Goal: Task Accomplishment & Management: Use online tool/utility

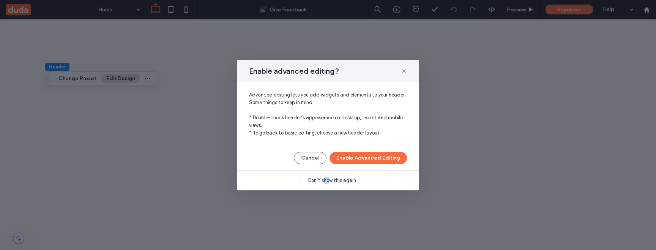
drag, startPoint x: 325, startPoint y: 179, endPoint x: 349, endPoint y: 169, distance: 26.1
click at [332, 177] on div "Don’t show this again" at bounding box center [332, 181] width 48 height 8
click at [363, 164] on button "Enable Advanced Editing" at bounding box center [367, 158] width 77 height 12
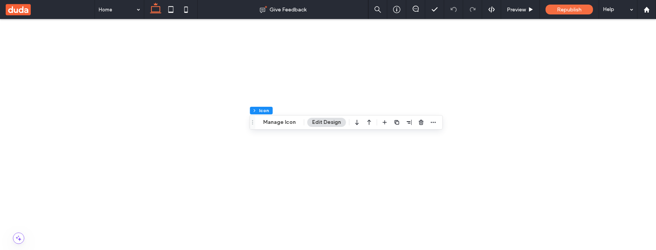
scroll to position [44, 0]
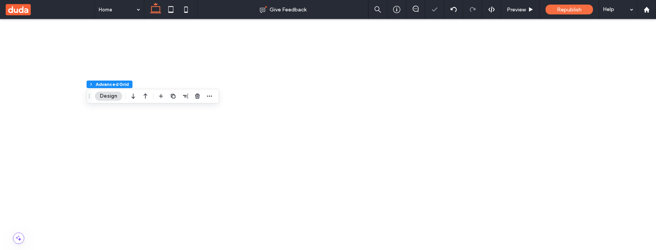
scroll to position [98, 0]
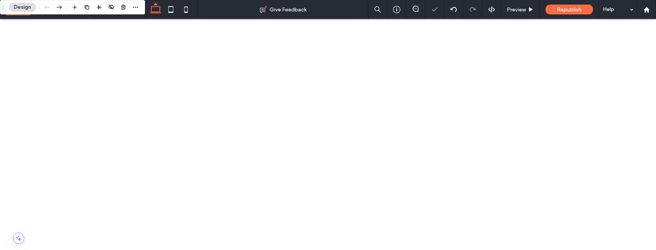
scroll to position [801, 0]
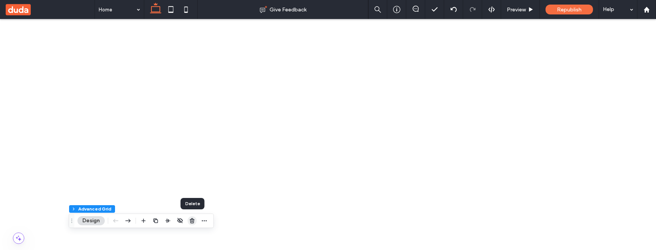
drag, startPoint x: 194, startPoint y: 220, endPoint x: 164, endPoint y: 175, distance: 54.5
click at [194, 220] on icon "button" at bounding box center [192, 220] width 6 height 6
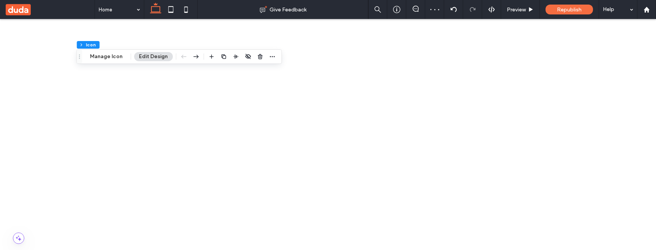
scroll to position [126, 0]
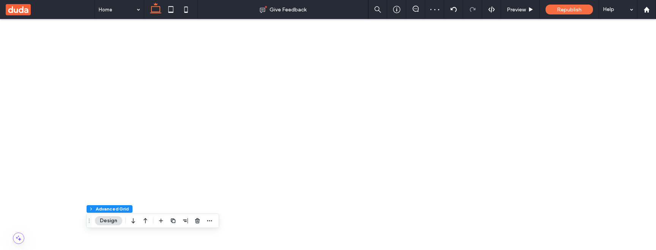
scroll to position [0, 0]
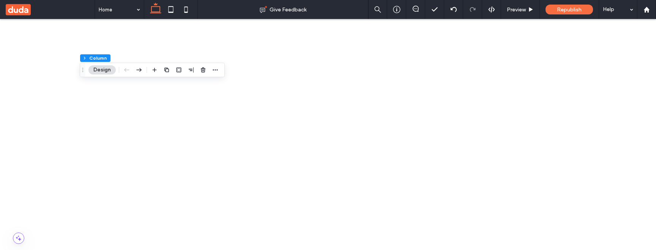
click at [195, 69] on use "button" at bounding box center [197, 70] width 5 height 5
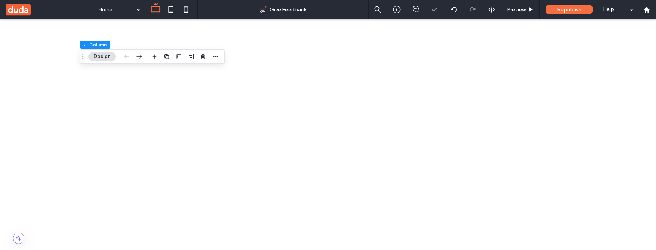
scroll to position [606, 0]
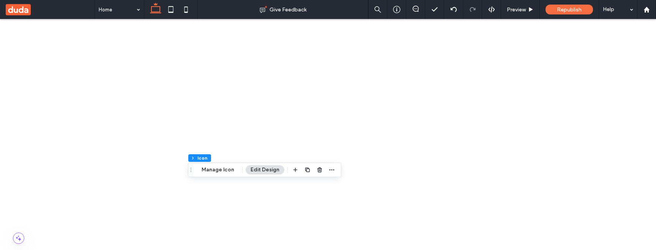
drag, startPoint x: 272, startPoint y: 539, endPoint x: 259, endPoint y: 542, distance: 13.5
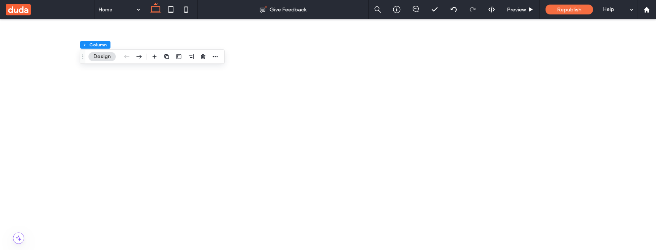
scroll to position [0, 0]
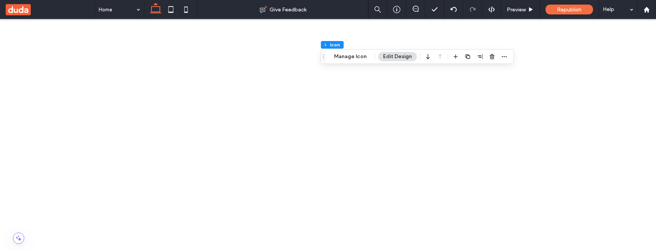
scroll to position [658, 0]
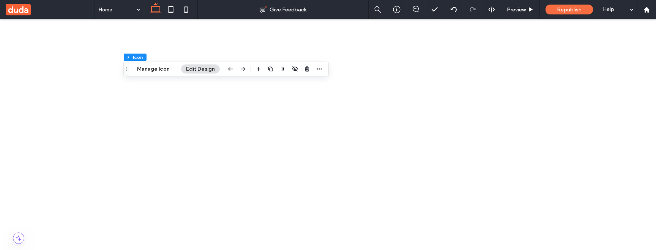
scroll to position [0, 0]
click at [307, 68] on use "button" at bounding box center [307, 68] width 5 height 5
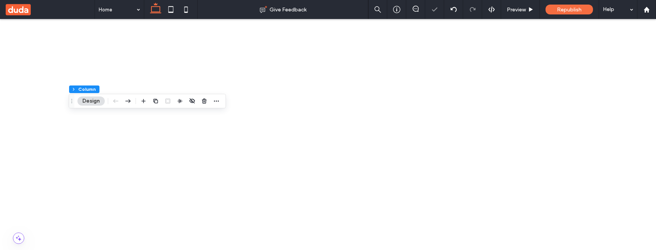
scroll to position [675, 0]
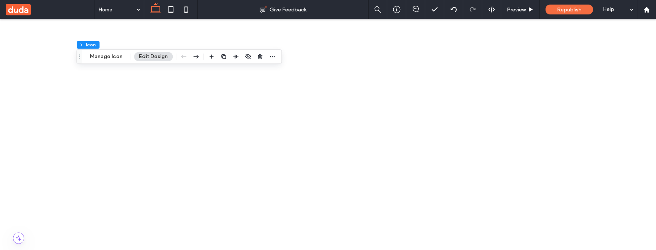
scroll to position [85, 0]
click at [260, 57] on icon "button" at bounding box center [260, 57] width 6 height 6
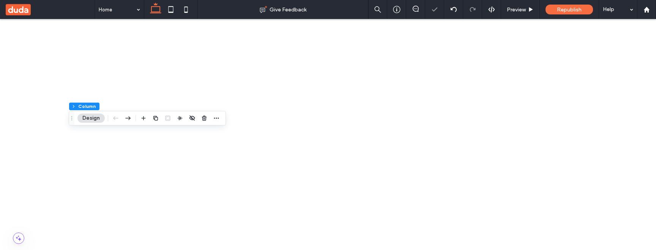
scroll to position [636, 0]
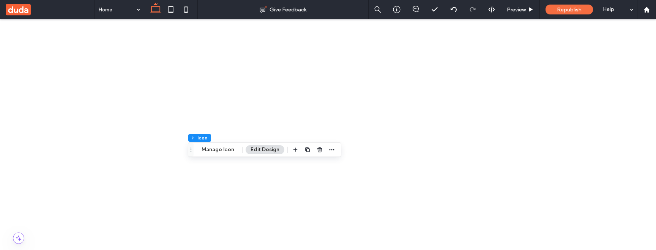
scroll to position [76, 0]
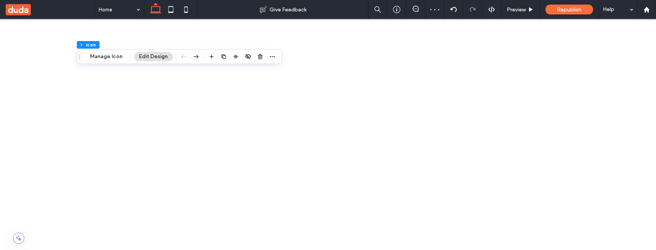
scroll to position [57, 0]
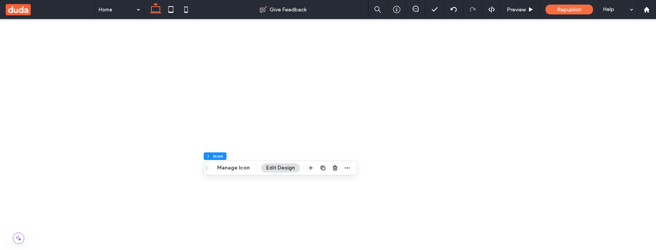
scroll to position [726, 0]
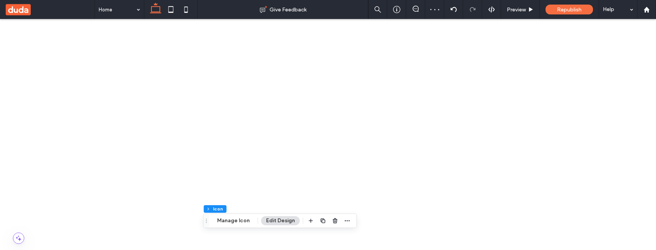
scroll to position [0, 0]
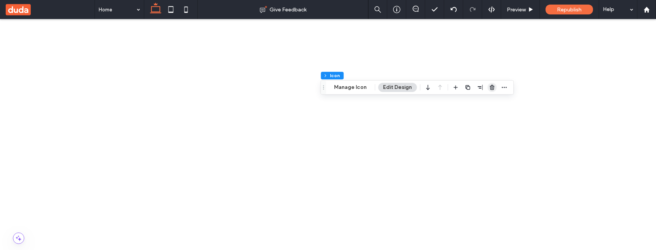
click at [490, 88] on use "button" at bounding box center [492, 87] width 5 height 5
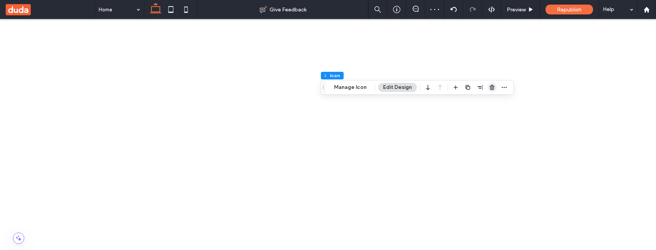
drag, startPoint x: 489, startPoint y: 87, endPoint x: 399, endPoint y: 85, distance: 90.0
click at [490, 87] on use "button" at bounding box center [492, 87] width 5 height 5
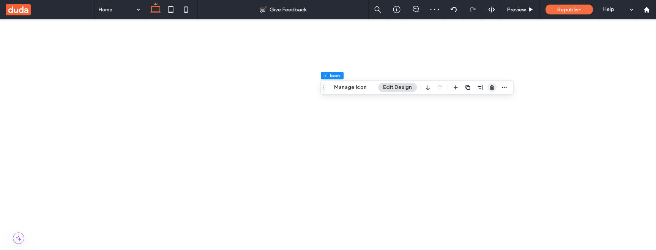
click at [490, 87] on icon "button" at bounding box center [492, 87] width 6 height 6
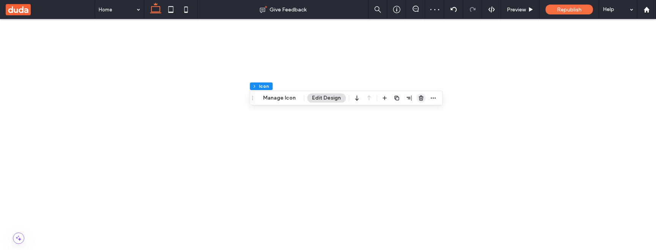
drag, startPoint x: 421, startPoint y: 97, endPoint x: 345, endPoint y: 110, distance: 77.4
click at [421, 97] on use "button" at bounding box center [421, 97] width 5 height 5
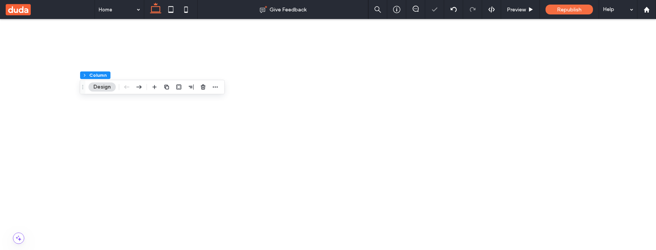
drag, startPoint x: 299, startPoint y: 533, endPoint x: 332, endPoint y: 530, distance: 32.8
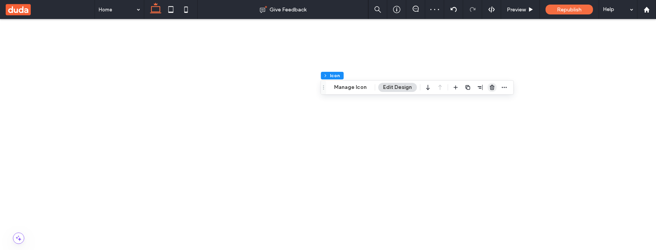
click at [489, 89] on icon "button" at bounding box center [492, 87] width 6 height 6
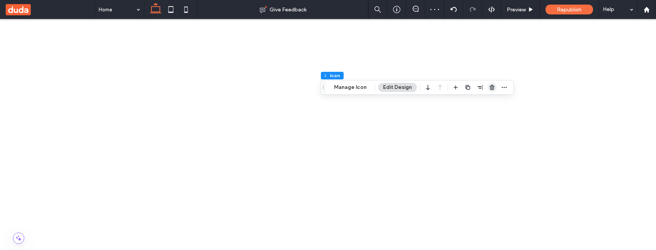
click at [487, 91] on span "button" at bounding box center [491, 87] width 9 height 9
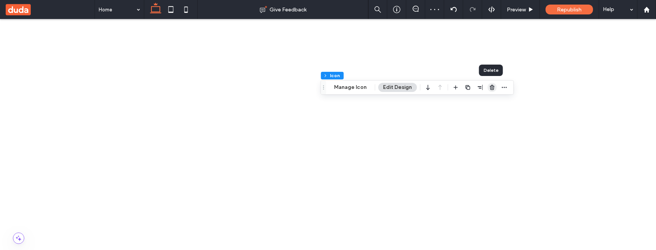
drag, startPoint x: 490, startPoint y: 87, endPoint x: 393, endPoint y: 80, distance: 97.0
click at [490, 87] on icon "button" at bounding box center [492, 87] width 6 height 6
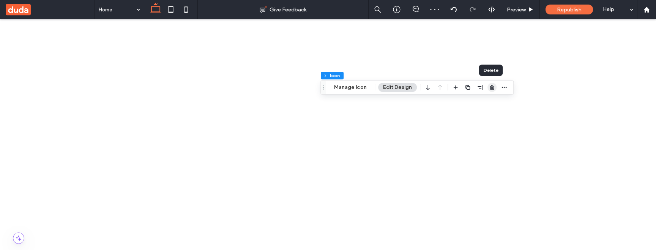
drag, startPoint x: 490, startPoint y: 89, endPoint x: 426, endPoint y: 89, distance: 64.1
click at [490, 89] on use "button" at bounding box center [492, 87] width 5 height 5
click at [492, 87] on icon "button" at bounding box center [492, 87] width 6 height 6
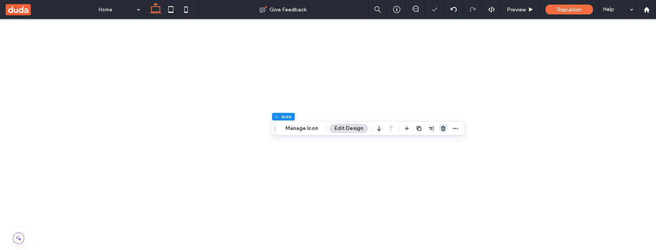
click at [442, 129] on use "button" at bounding box center [443, 128] width 5 height 5
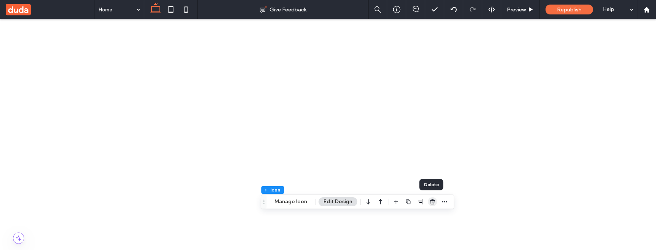
click at [429, 201] on icon "button" at bounding box center [432, 202] width 6 height 6
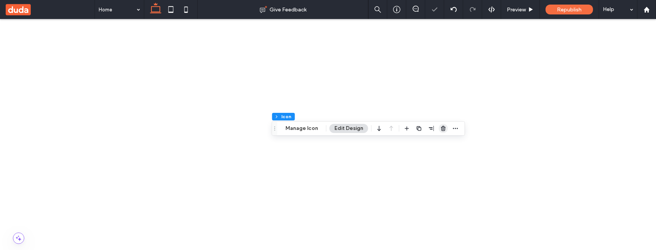
click at [445, 127] on span "button" at bounding box center [443, 128] width 9 height 9
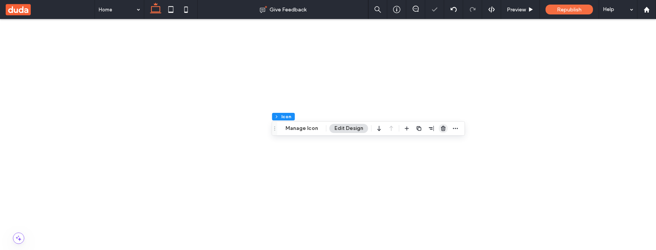
click at [442, 129] on icon "button" at bounding box center [443, 128] width 6 height 6
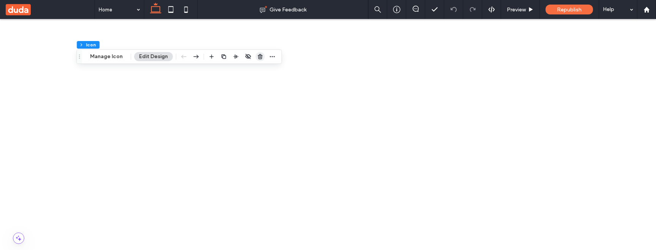
click at [257, 58] on icon "button" at bounding box center [260, 57] width 6 height 6
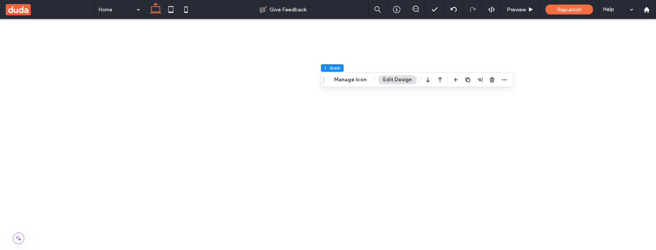
scroll to position [66, 0]
drag, startPoint x: 598, startPoint y: 203, endPoint x: 597, endPoint y: 182, distance: 20.9
drag, startPoint x: 597, startPoint y: 202, endPoint x: 597, endPoint y: 186, distance: 15.2
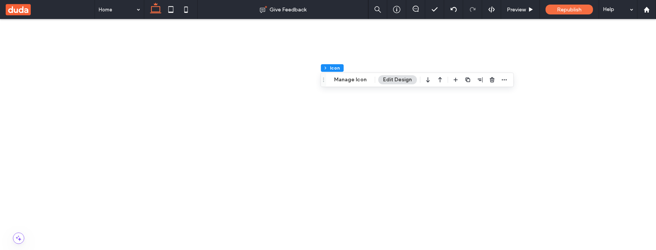
type input "***"
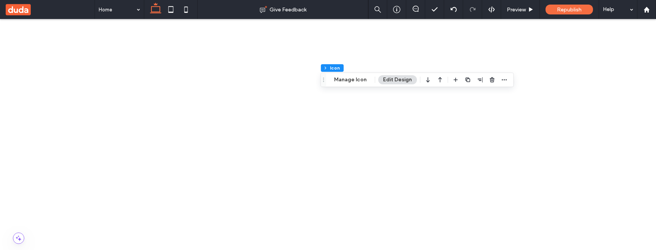
type input "***"
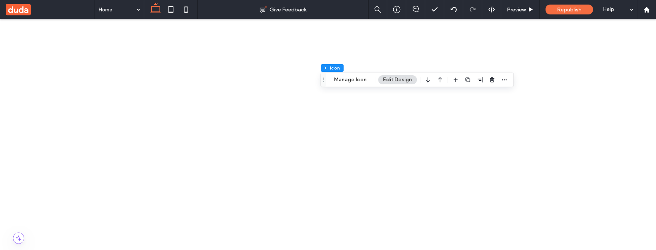
type input "***"
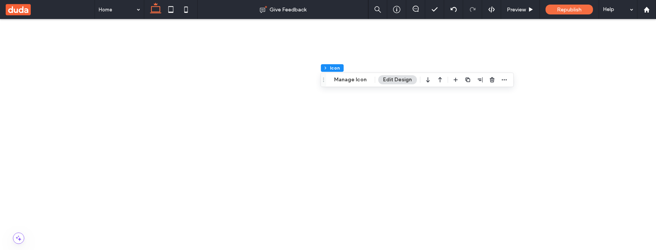
type input "***"
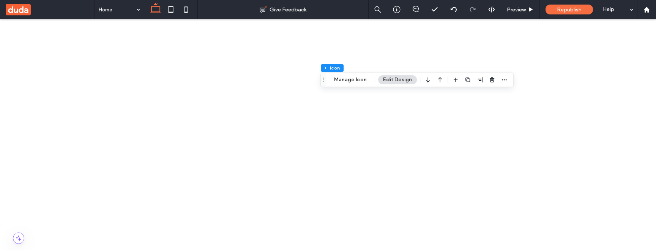
type input "***"
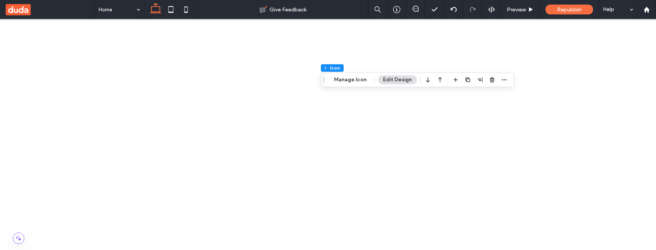
type input "***"
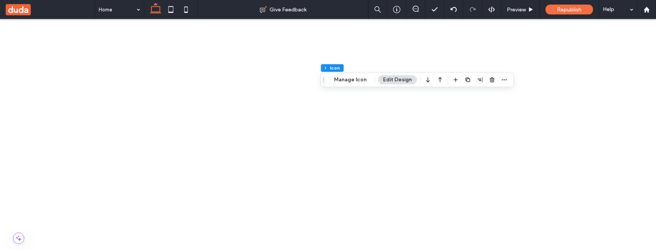
type input "***"
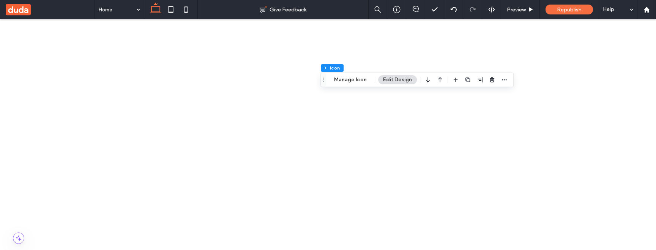
type input "***"
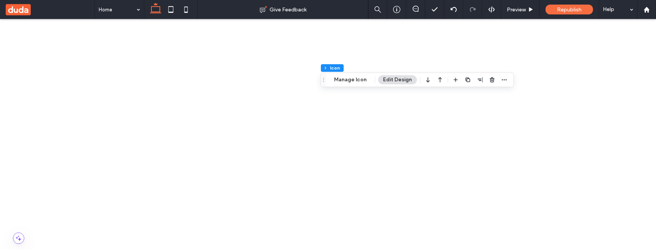
type input "***"
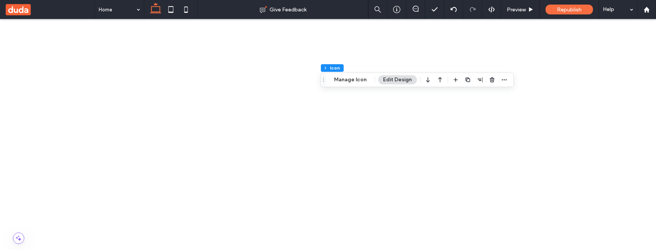
drag, startPoint x: 241, startPoint y: 535, endPoint x: 270, endPoint y: 554, distance: 34.4
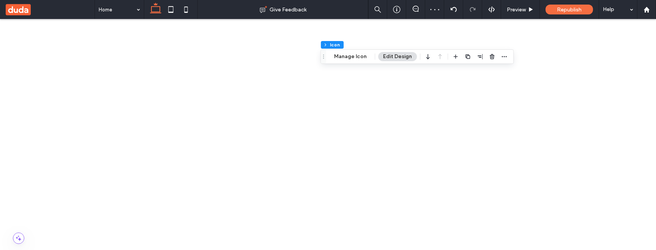
scroll to position [0, 0]
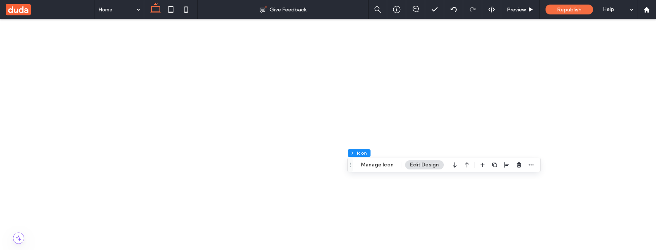
scroll to position [44, 0]
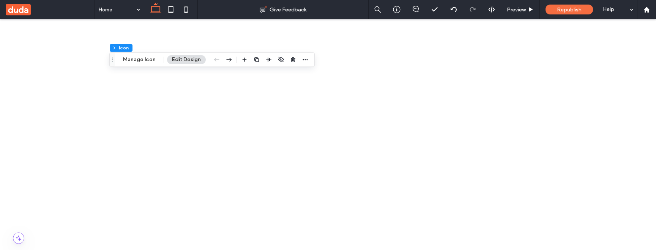
scroll to position [0, 0]
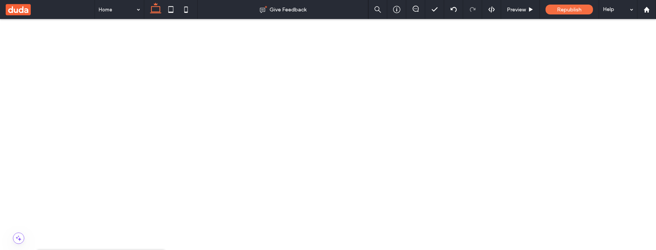
scroll to position [635, 0]
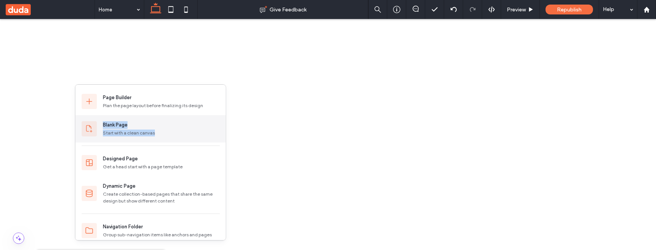
drag, startPoint x: 162, startPoint y: 110, endPoint x: 168, endPoint y: 138, distance: 28.1
click at [168, 138] on div "Page Builder Plan the page layout before finalizing its design Blank Page Start…" at bounding box center [151, 117] width 150 height 58
click at [179, 132] on div "Start with a clean canvas" at bounding box center [161, 132] width 117 height 7
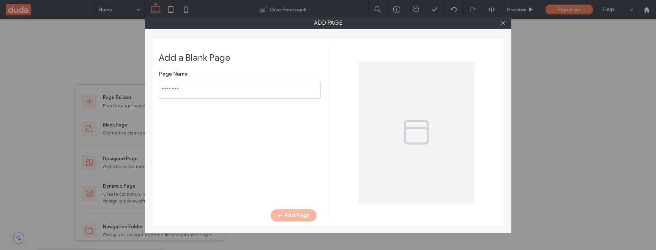
type input "*****"
click at [293, 216] on button "Add Page" at bounding box center [294, 215] width 46 height 12
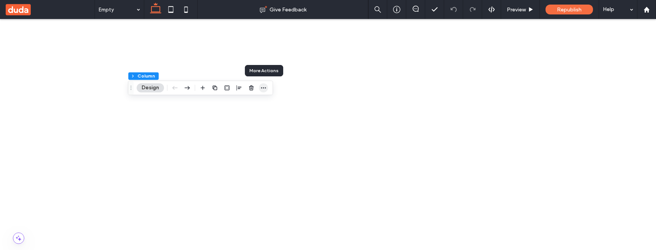
click at [262, 88] on icon "button" at bounding box center [263, 88] width 6 height 6
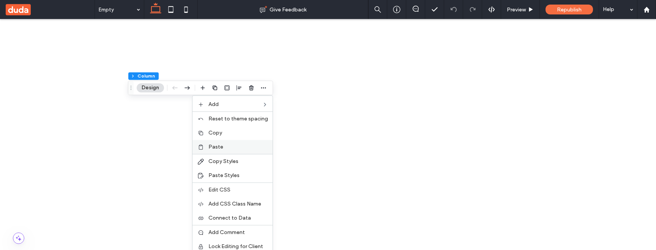
click at [244, 147] on label "Paste" at bounding box center [238, 146] width 60 height 6
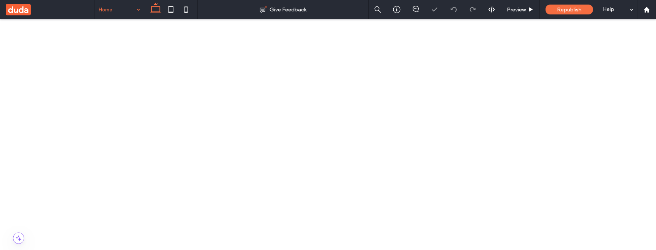
drag, startPoint x: 425, startPoint y: 622, endPoint x: 373, endPoint y: 630, distance: 52.9
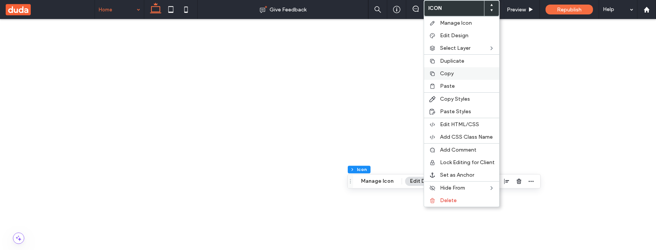
click at [455, 72] on label "Copy" at bounding box center [467, 73] width 55 height 6
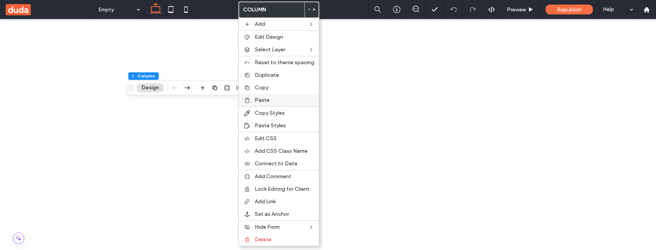
click at [275, 99] on label "Paste" at bounding box center [285, 100] width 60 height 6
